Goal: Task Accomplishment & Management: Complete application form

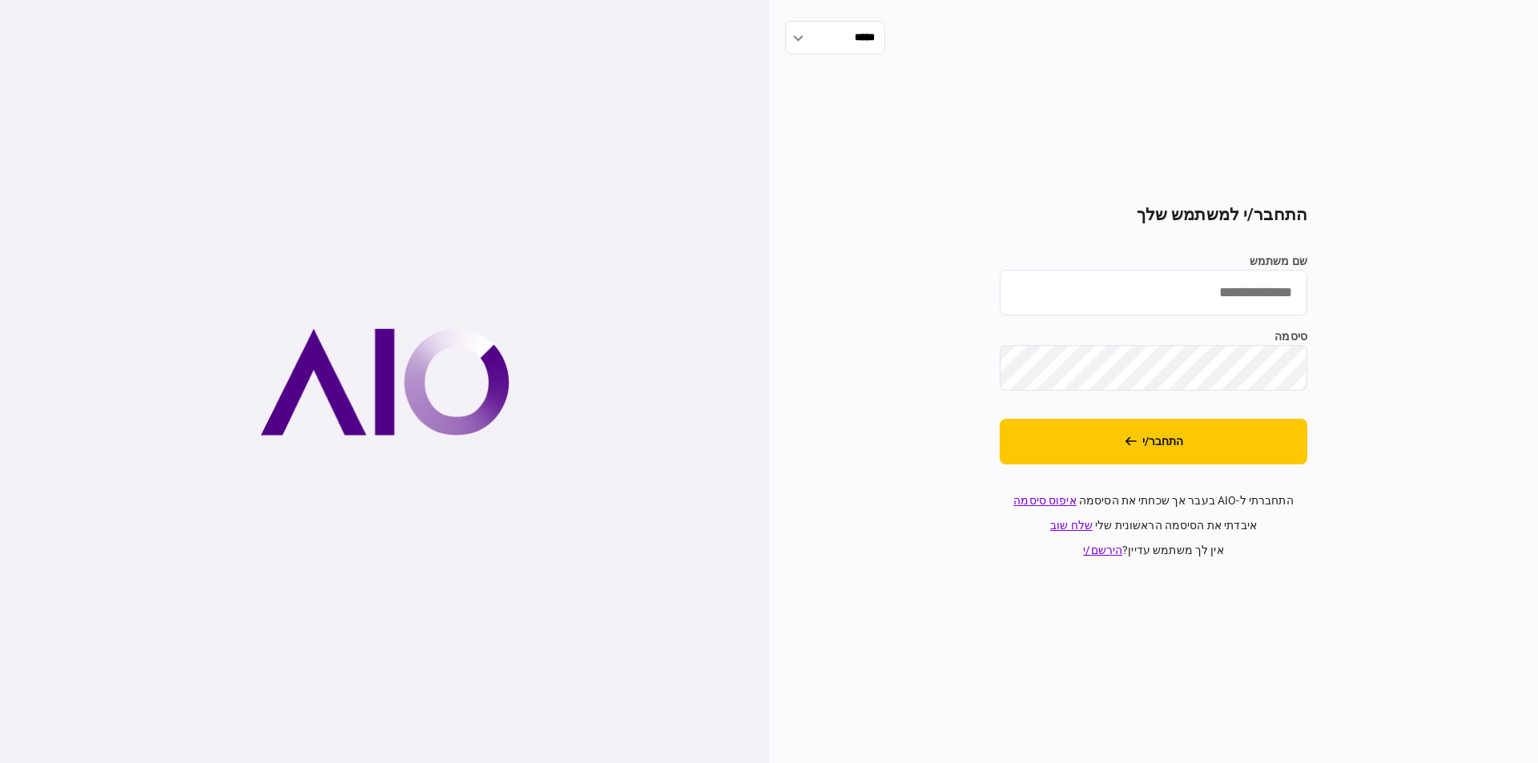
click at [1113, 299] on input "שם משתמש" at bounding box center [1154, 293] width 308 height 46
type input "**********"
click at [1488, 318] on div "**********" at bounding box center [1153, 381] width 769 height 763
click at [1200, 440] on button "התחבר/י" at bounding box center [1154, 442] width 308 height 46
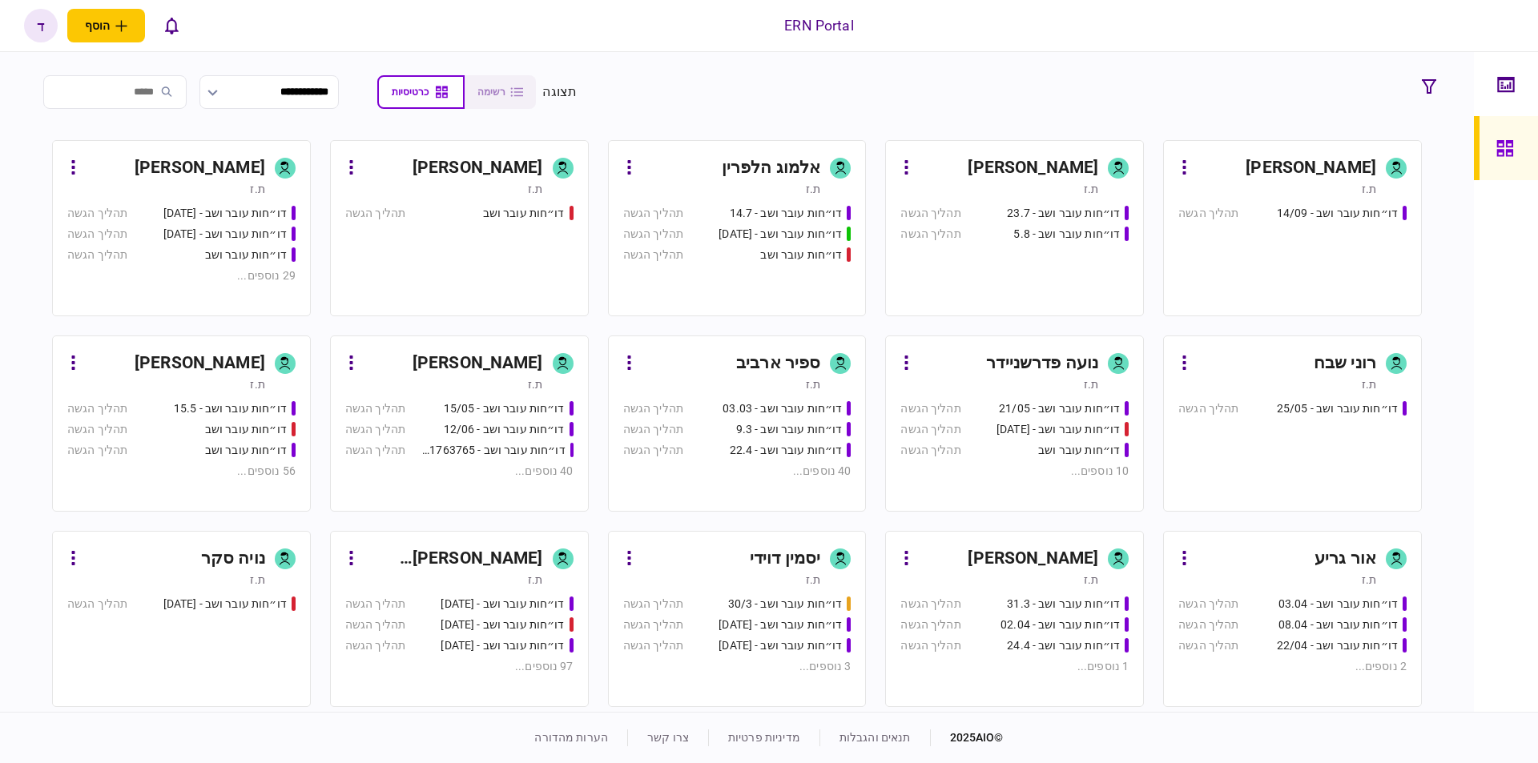
click at [139, 157] on div "[PERSON_NAME]" at bounding box center [175, 168] width 179 height 26
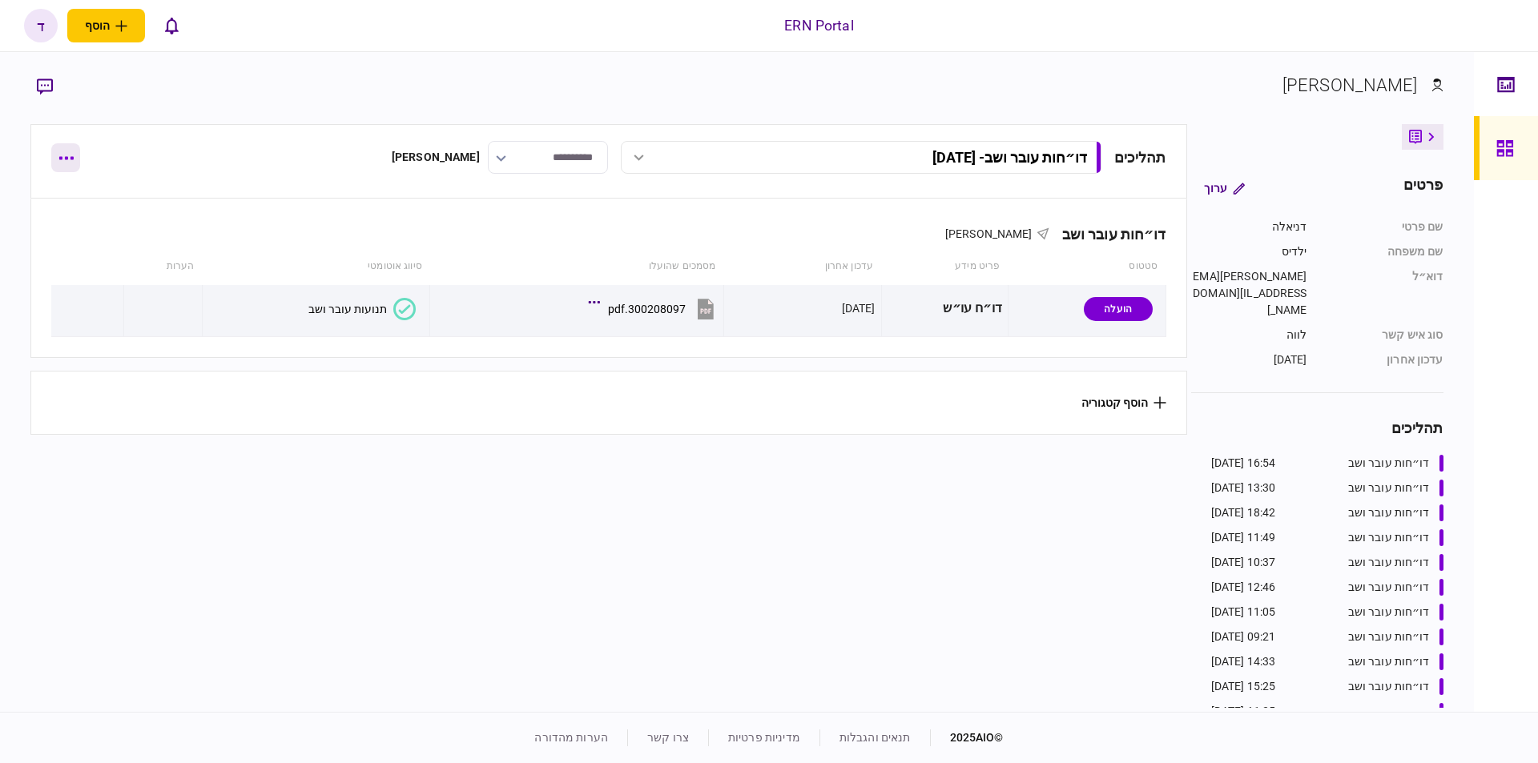
click at [74, 155] on button "button" at bounding box center [65, 157] width 29 height 29
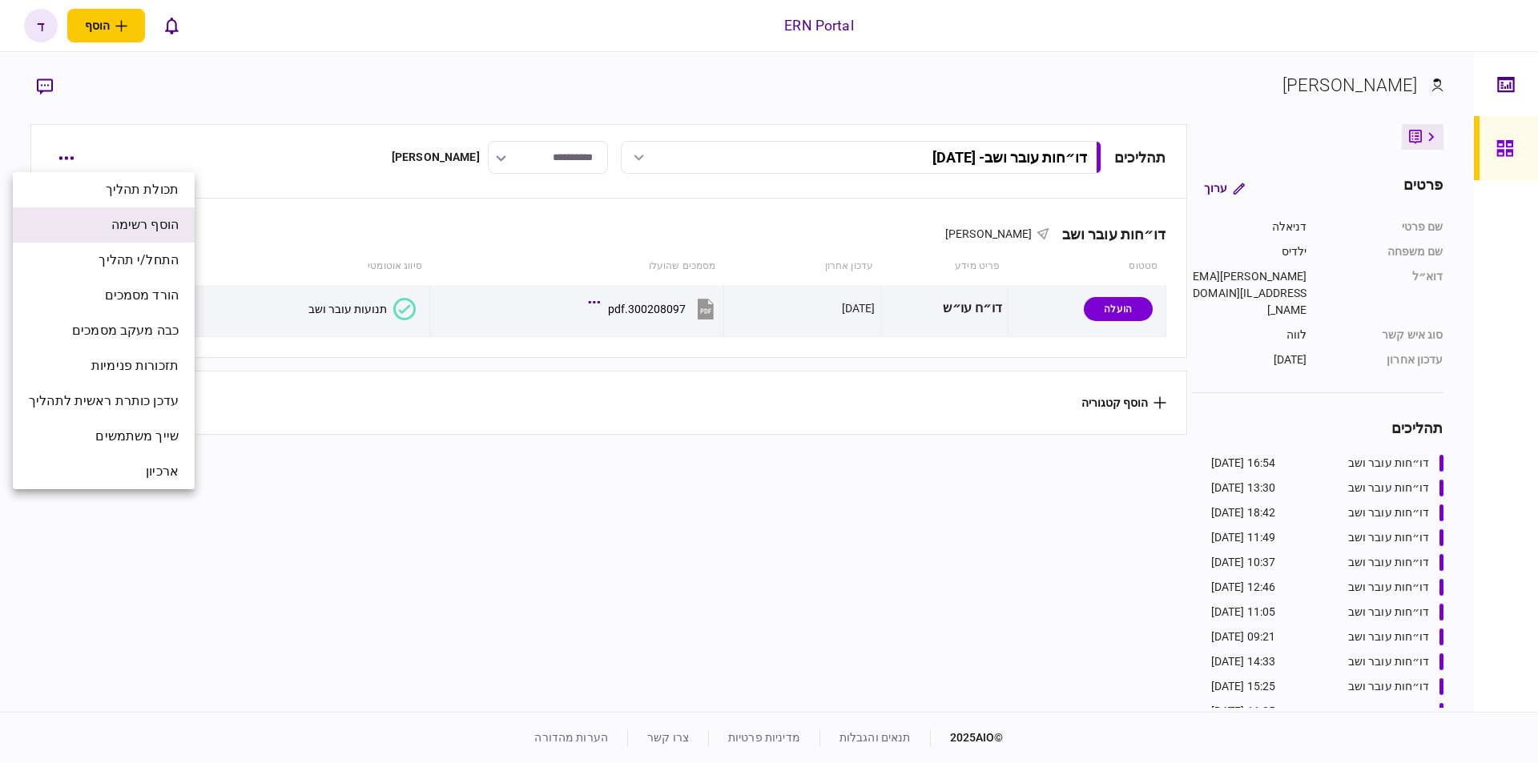
click at [151, 223] on span "הוסף רשימה" at bounding box center [144, 224] width 67 height 19
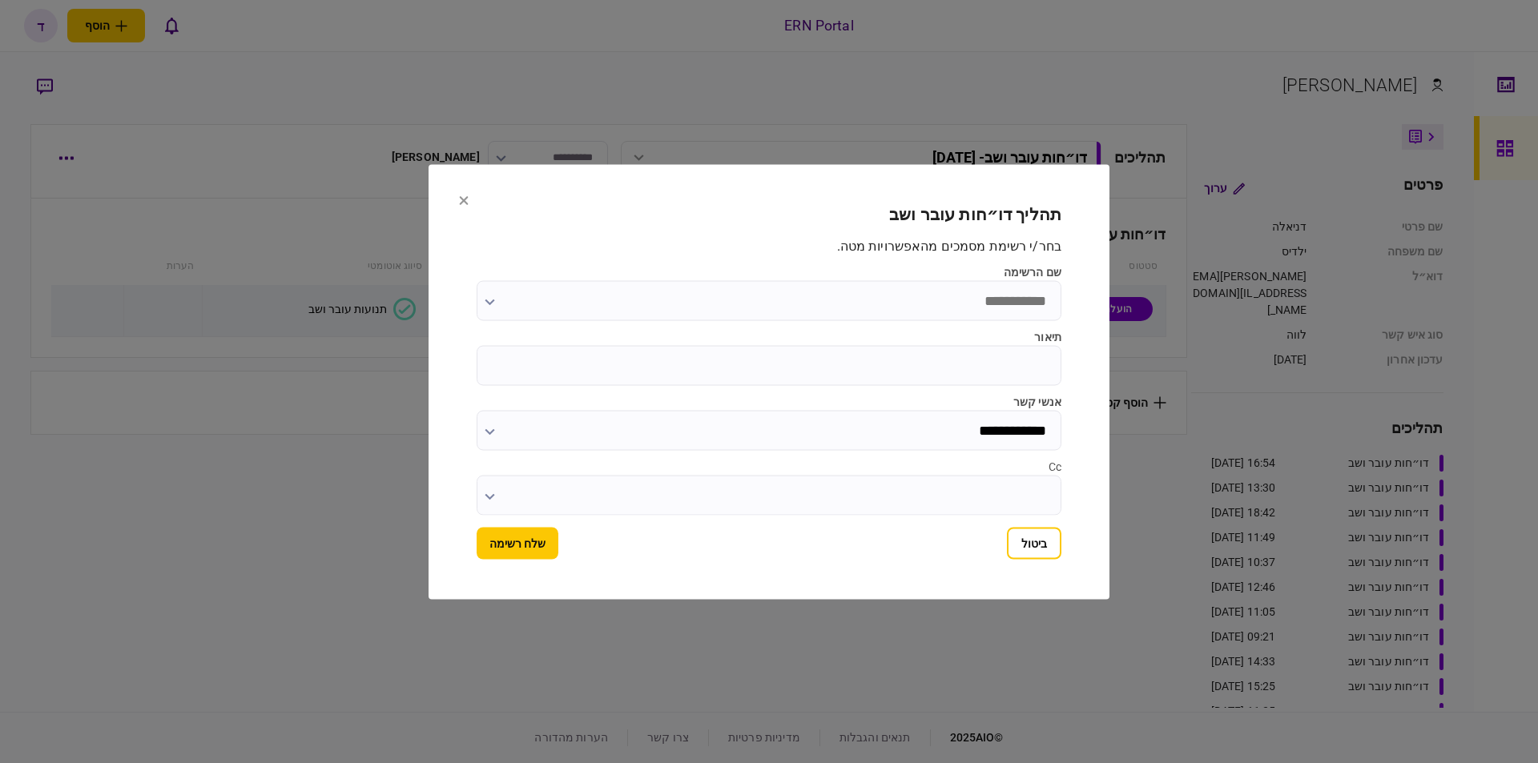
drag, startPoint x: 463, startPoint y: 195, endPoint x: 126, endPoint y: 187, distance: 337.3
click at [463, 195] on icon at bounding box center [464, 200] width 10 height 10
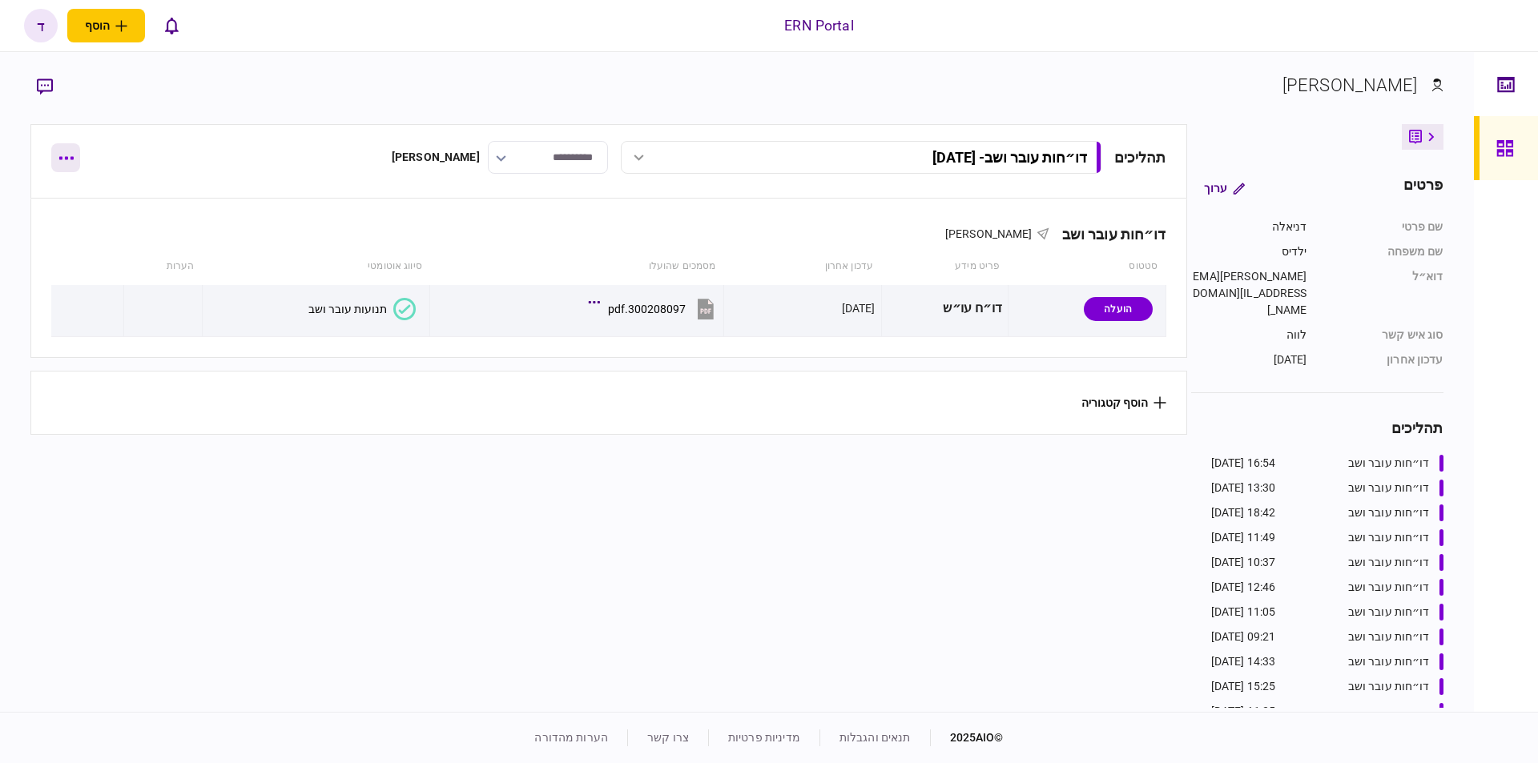
click at [65, 161] on button "button" at bounding box center [65, 157] width 29 height 29
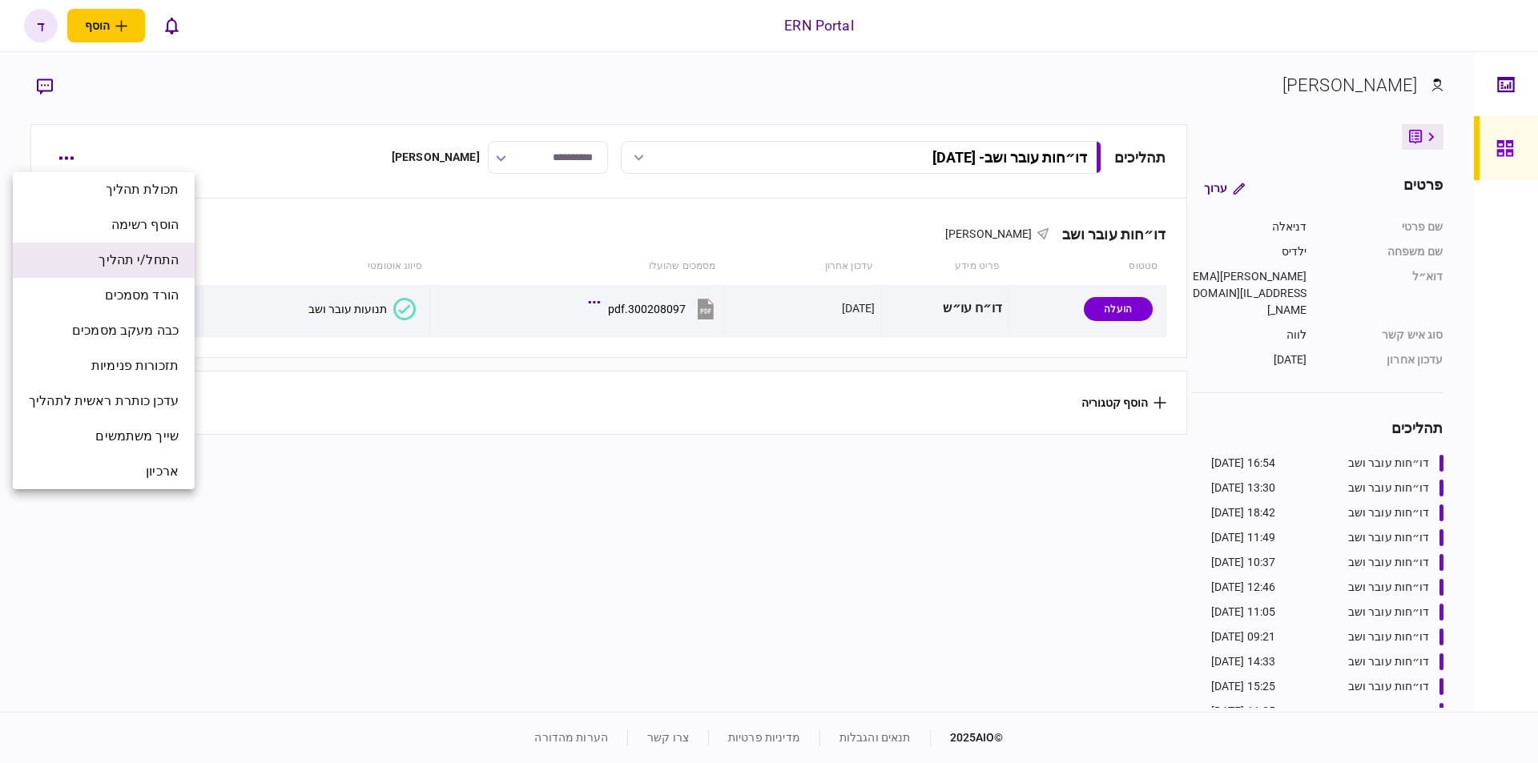
click at [171, 255] on span "התחל/י תהליך" at bounding box center [139, 260] width 80 height 19
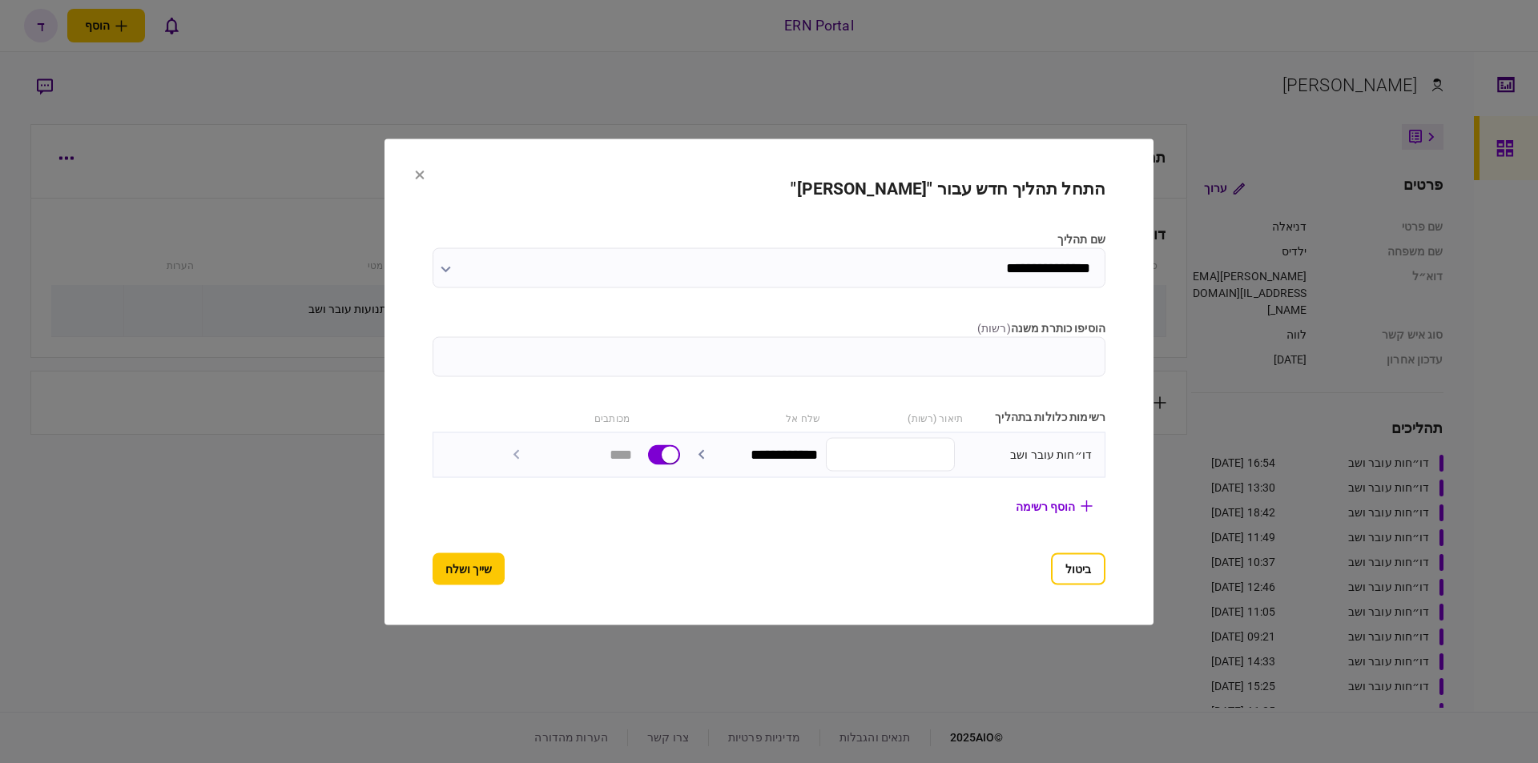
click at [1012, 356] on input "הוסיפו כותרת משנה ( רשות )" at bounding box center [769, 356] width 673 height 40
type input "********"
click at [445, 583] on button "שייך ושלח" at bounding box center [469, 569] width 72 height 32
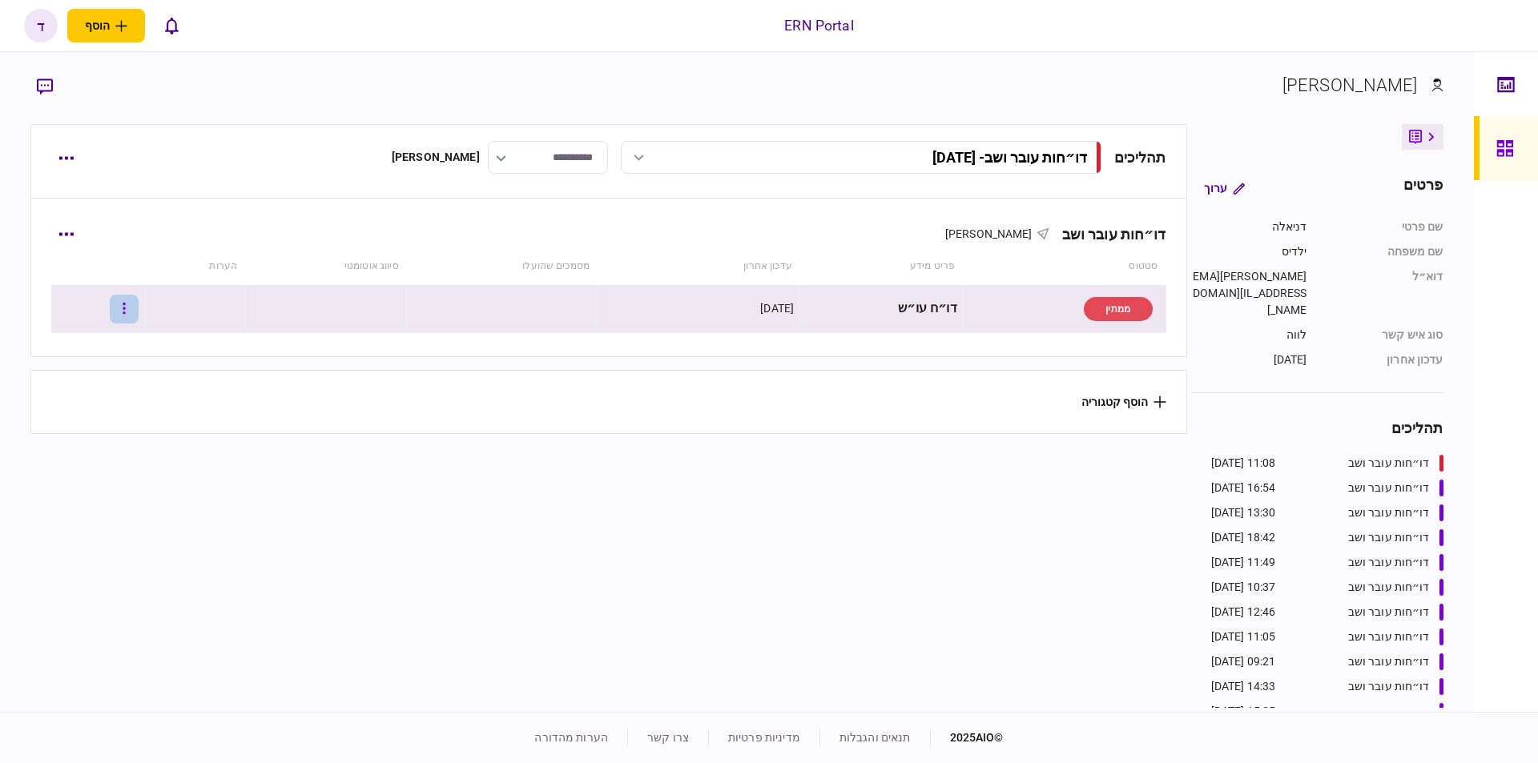
click at [139, 310] on button "button" at bounding box center [124, 309] width 29 height 29
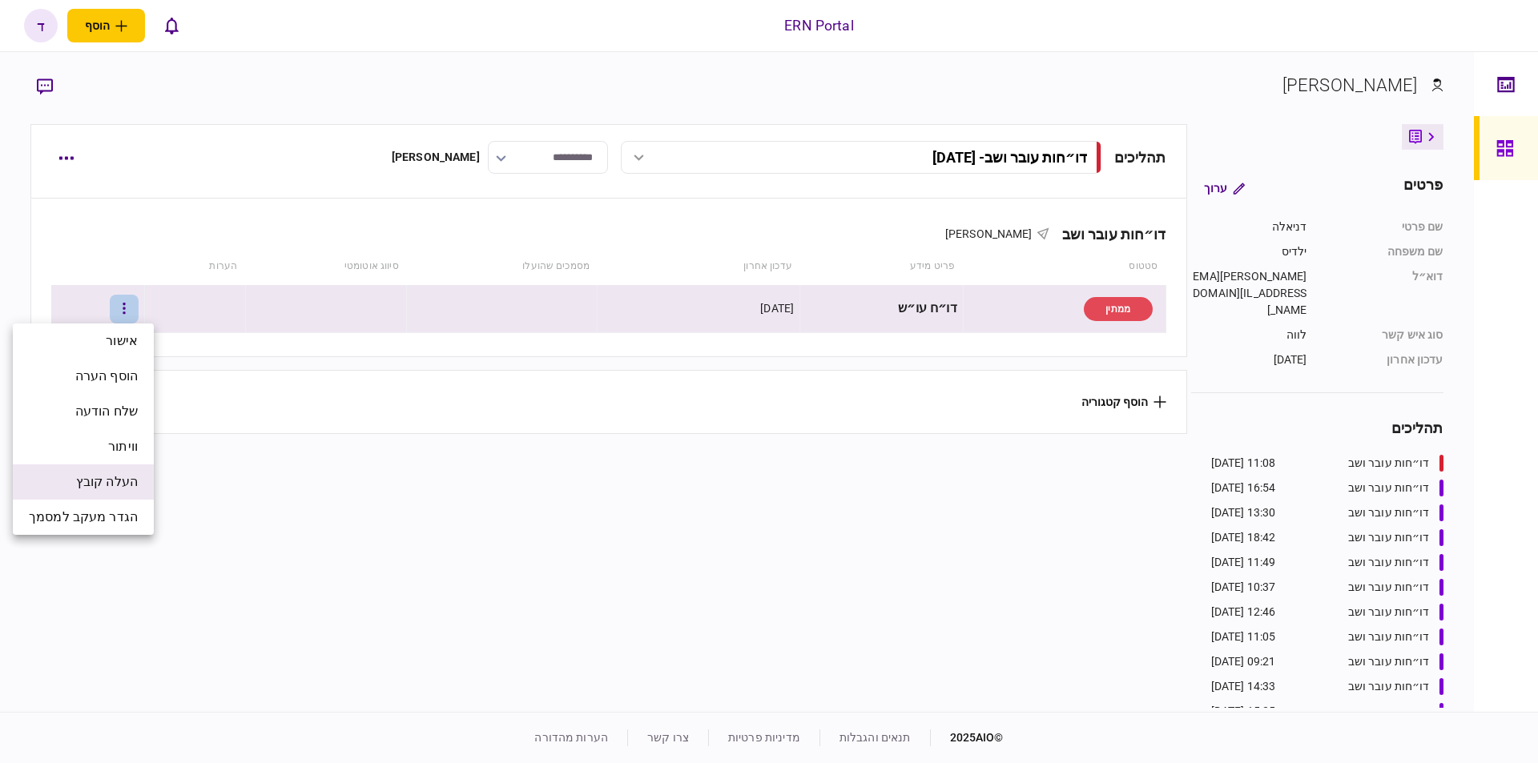
click at [136, 486] on span "העלה קובץ" at bounding box center [107, 482] width 62 height 19
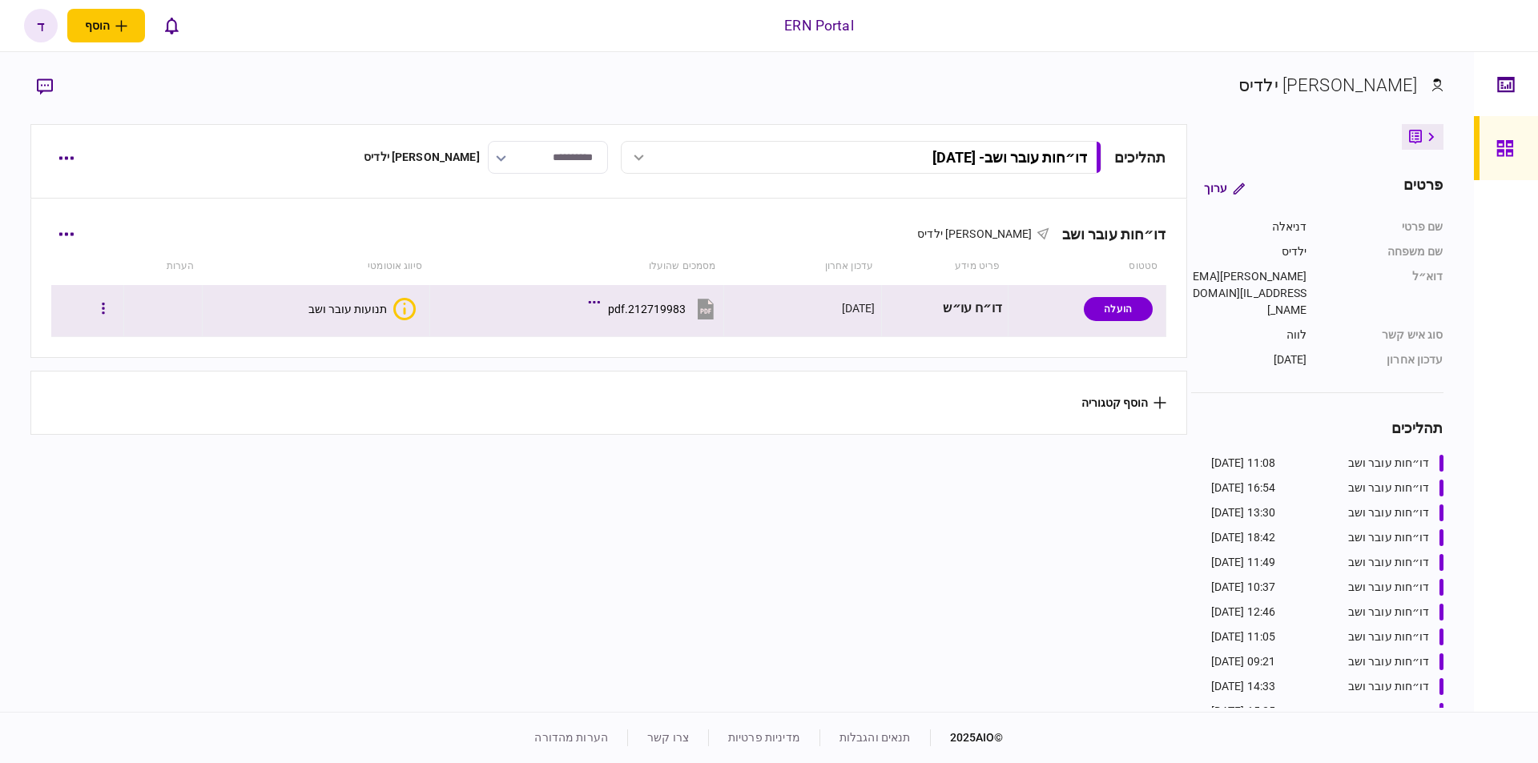
click at [358, 316] on button "תנועות עובר ושב" at bounding box center [361, 309] width 107 height 22
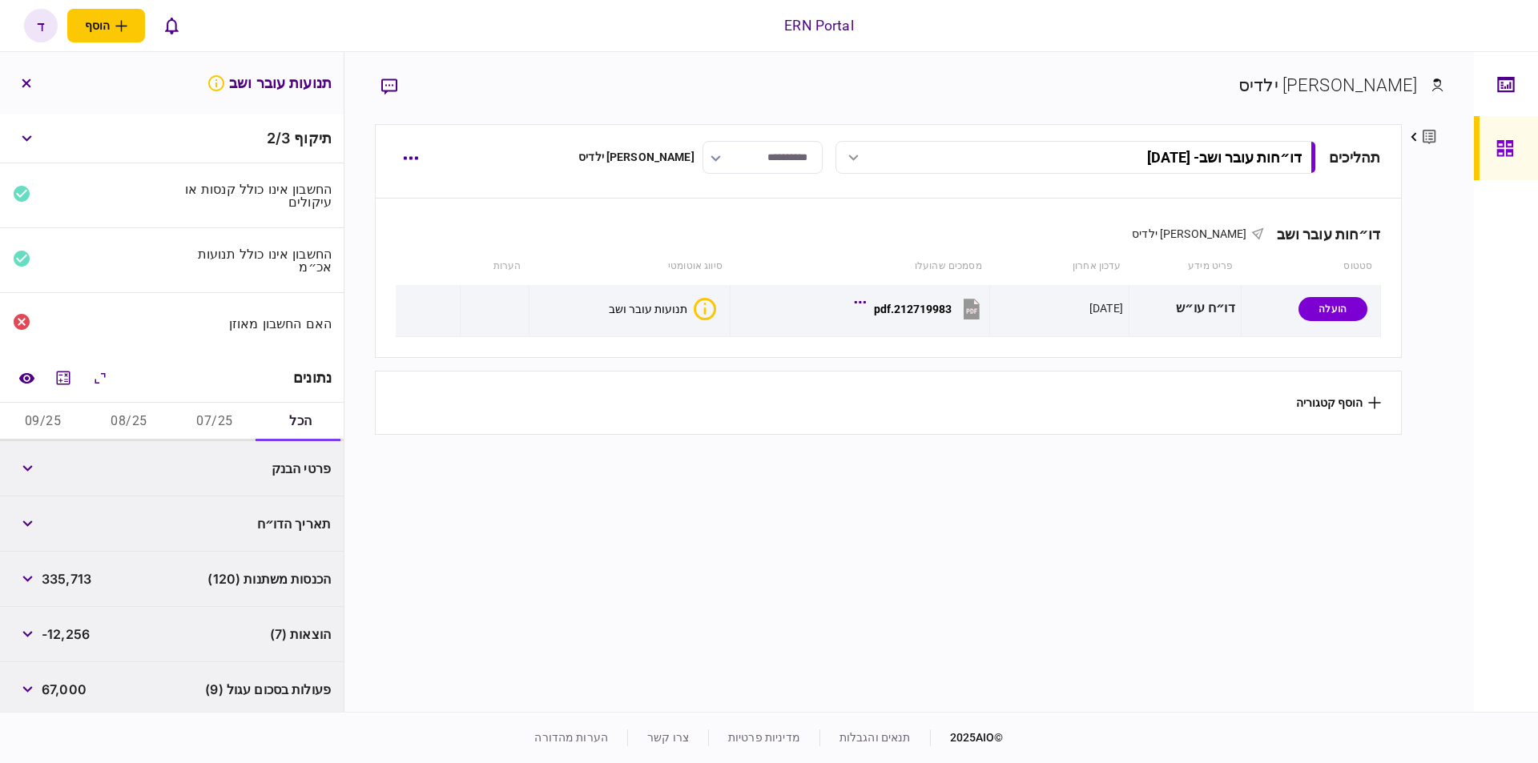
click at [215, 413] on button "07/25" at bounding box center [215, 422] width 86 height 38
click at [127, 415] on button "08/25" at bounding box center [129, 422] width 86 height 38
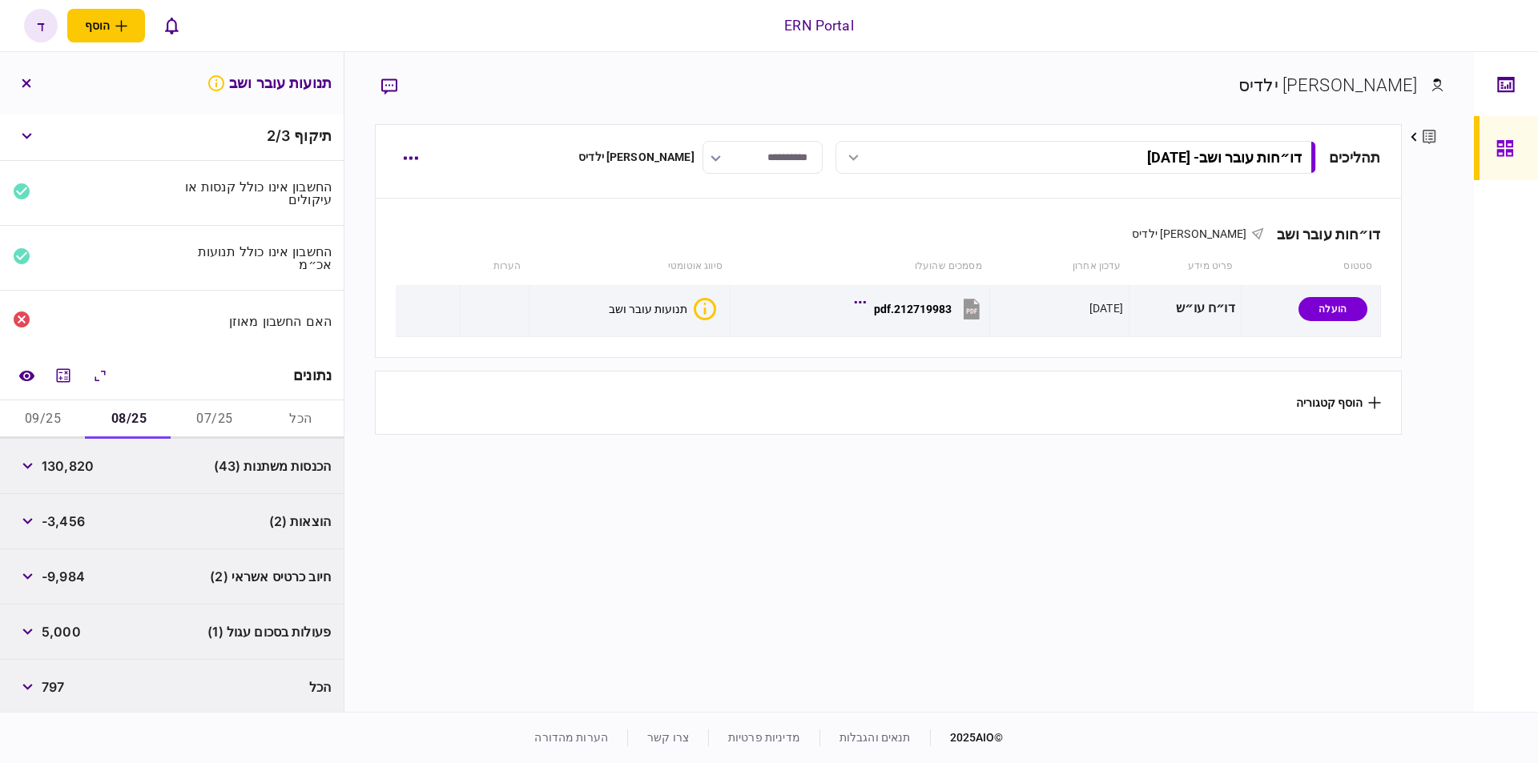
click at [54, 416] on button "09/25" at bounding box center [43, 419] width 86 height 38
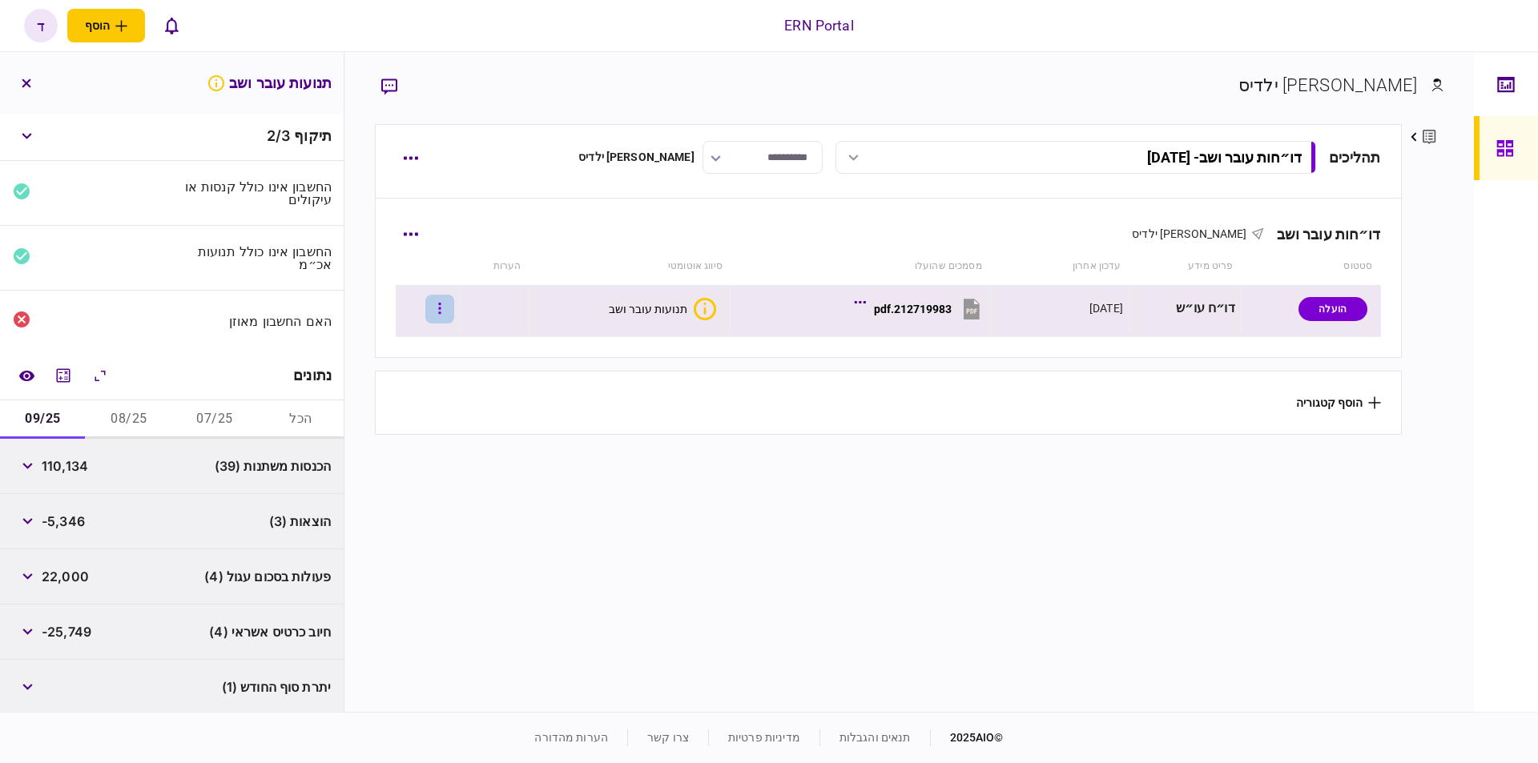
click at [441, 305] on icon "button" at bounding box center [439, 308] width 2 height 11
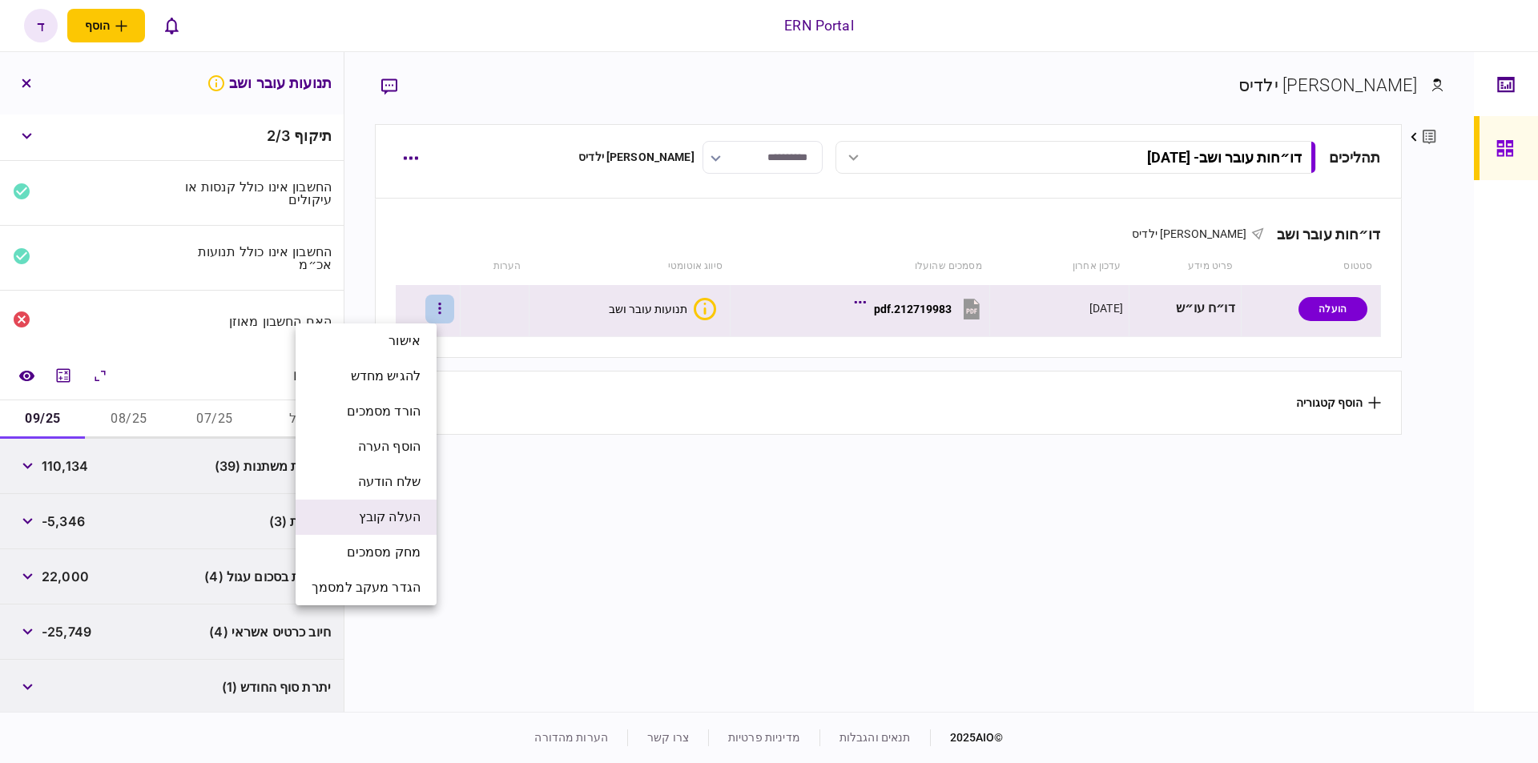
click at [388, 513] on span "העלה קובץ" at bounding box center [390, 517] width 62 height 19
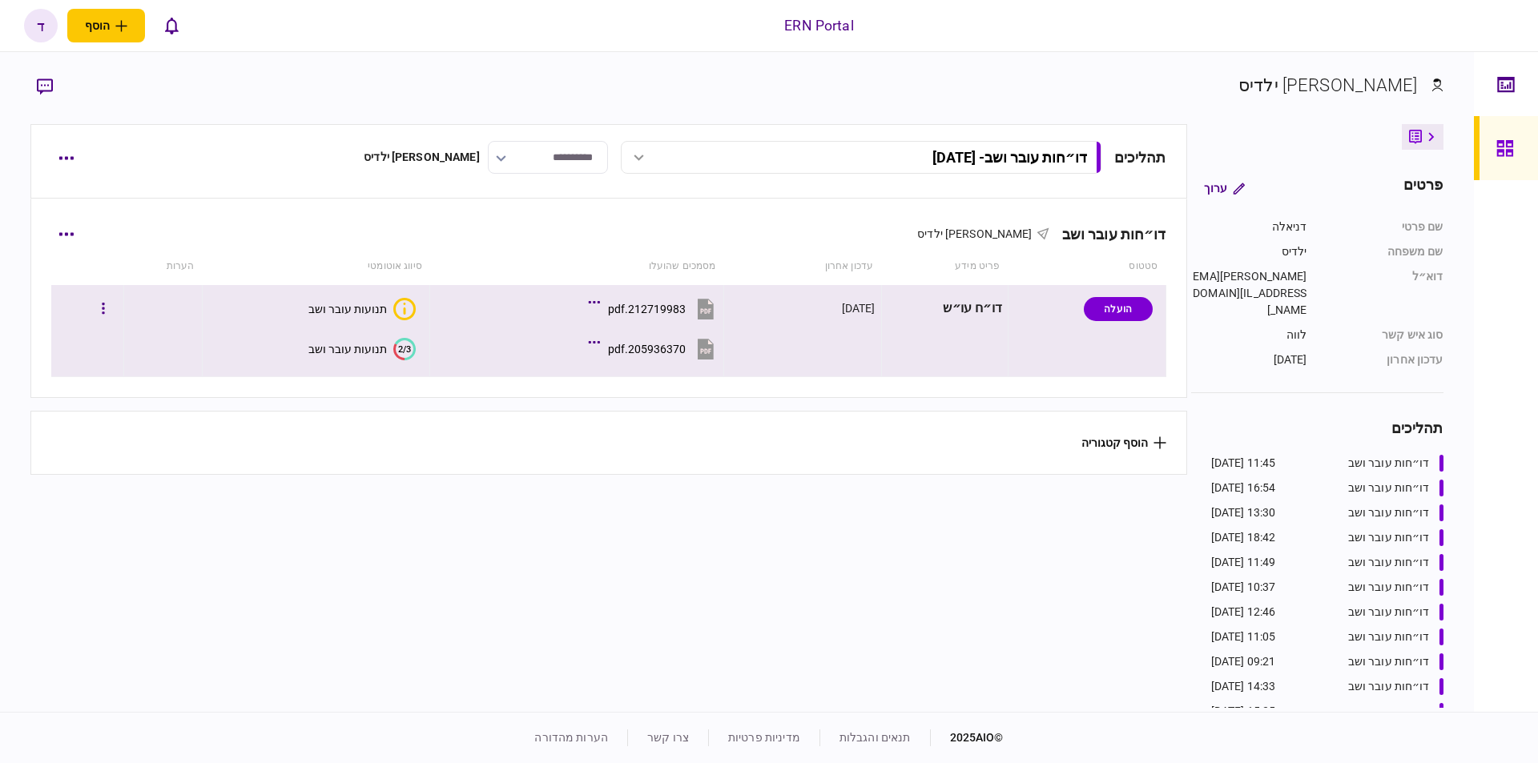
click at [639, 350] on div "205936370.pdf" at bounding box center [647, 349] width 78 height 13
click at [312, 347] on div "תנועות עובר ושב" at bounding box center [347, 349] width 78 height 13
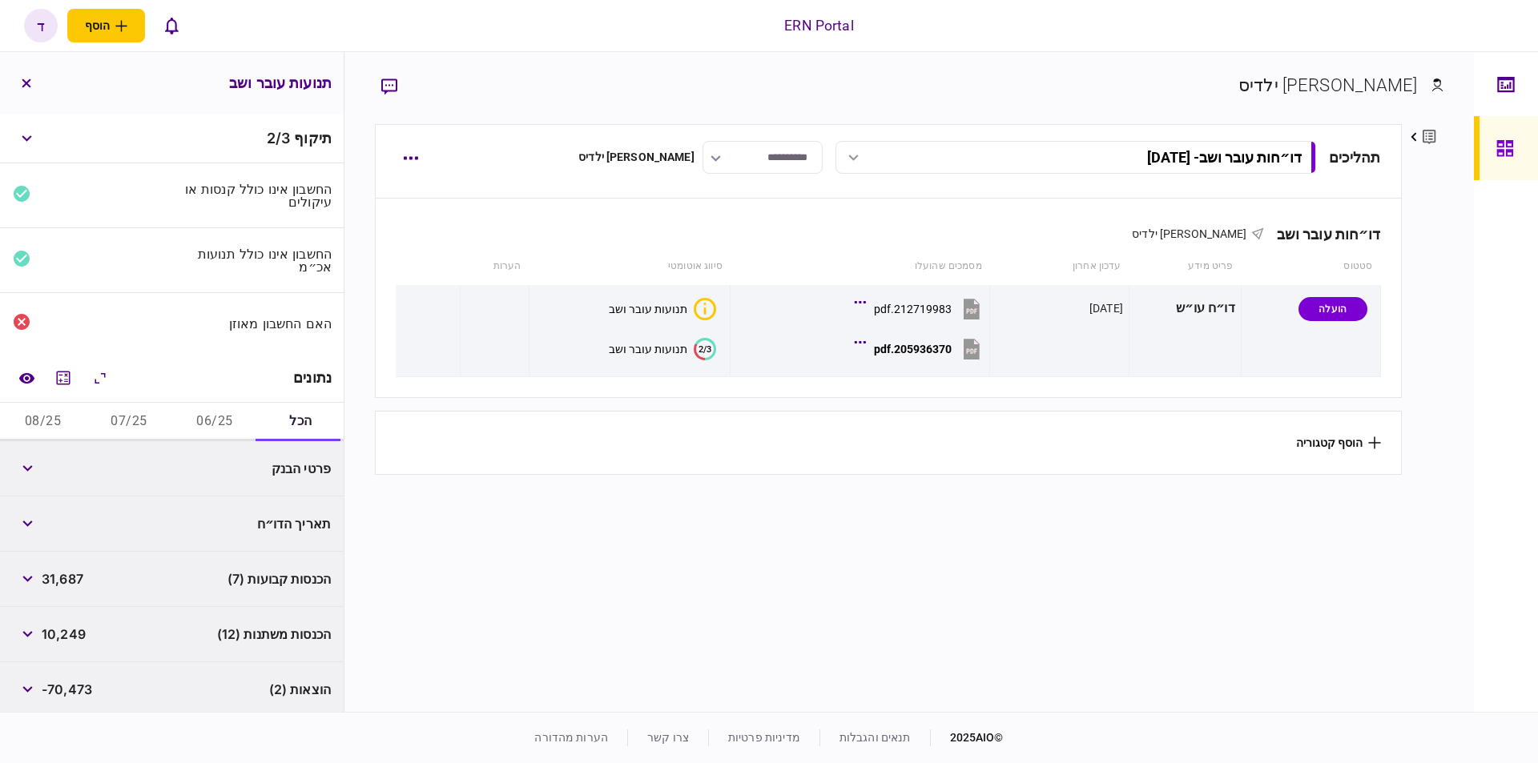
click at [212, 417] on button "06/25" at bounding box center [215, 422] width 86 height 38
